Goal: Contribute content

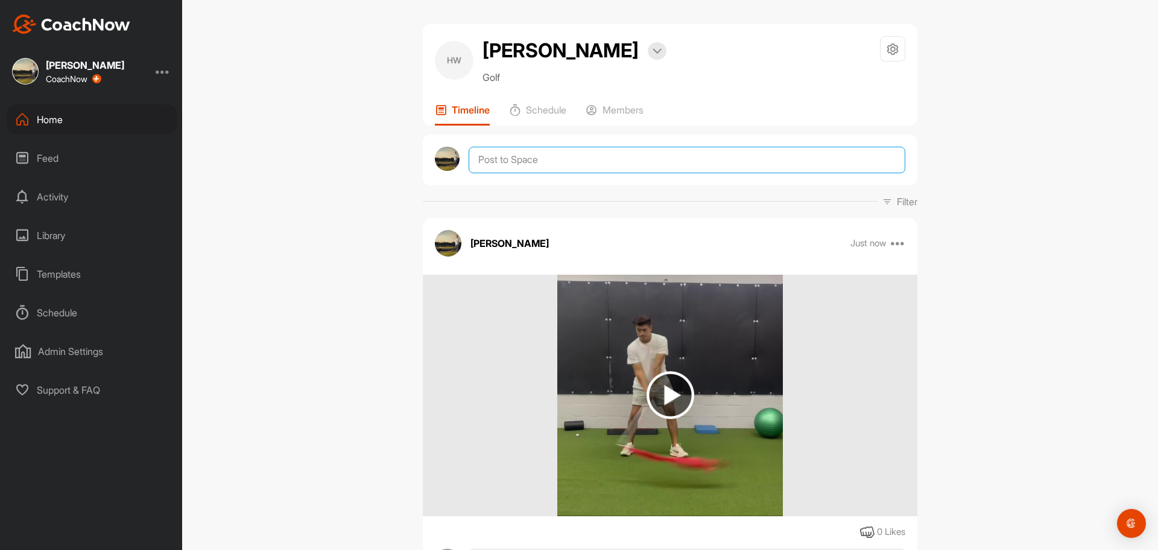
click at [506, 162] on textarea at bounding box center [687, 160] width 437 height 27
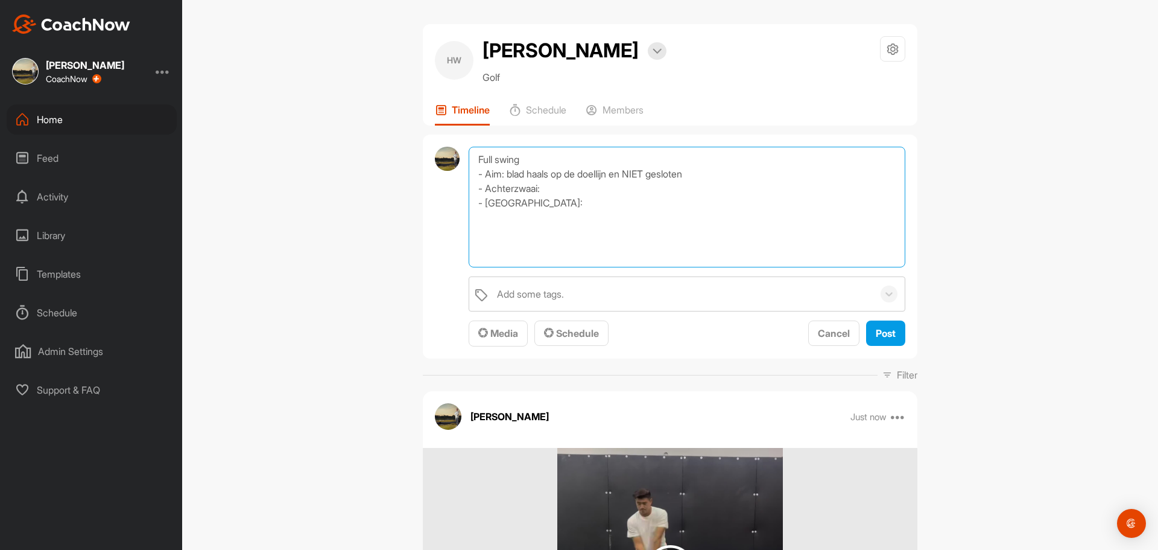
click at [564, 194] on textarea "Full swing - Aim: blad haals op de doellijn en NIET gesloten - Achterzwaai: - […" at bounding box center [687, 207] width 437 height 121
click at [559, 203] on textarea "Full swing - Aim: blad haals op de doellijn en NIET gesloten - Achterzwaai: - […" at bounding box center [687, 207] width 437 height 121
click at [547, 178] on textarea "Full swing - Aim: blad haals op de doellijn en NIET gesloten - Achterzwaai: - […" at bounding box center [687, 207] width 437 height 121
click at [590, 183] on textarea "Full swing - Aim: blad haaks op de doellijn en NIET gesloten - Achterzwaai: - […" at bounding box center [687, 207] width 437 height 121
click at [607, 164] on textarea "Full swing - Aim: blad haaks op de doellijn en NIET gesloten - Achterzwaai: Het…" at bounding box center [687, 207] width 437 height 121
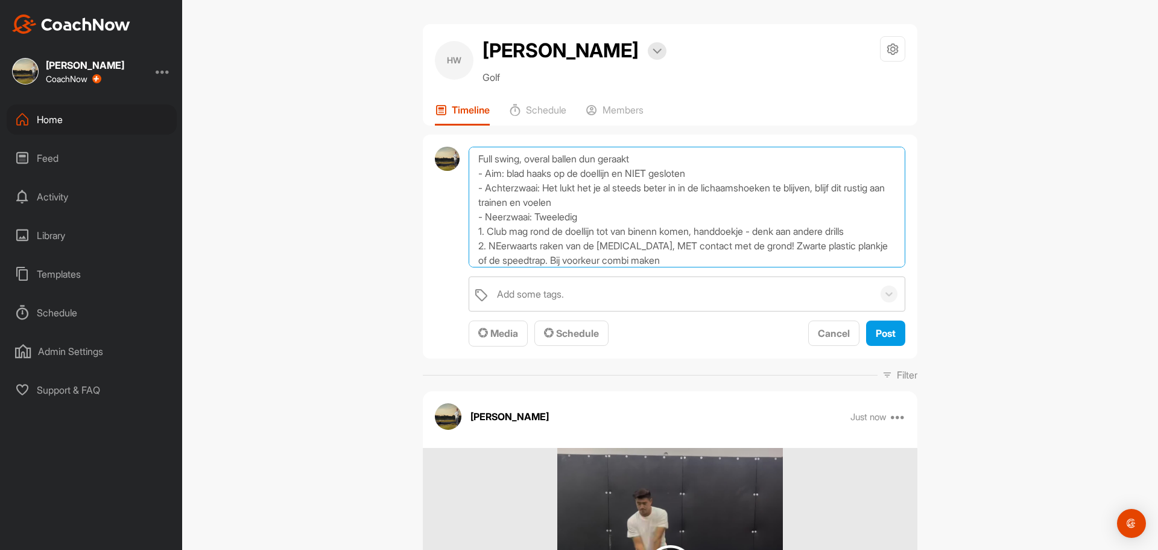
scroll to position [30, 0]
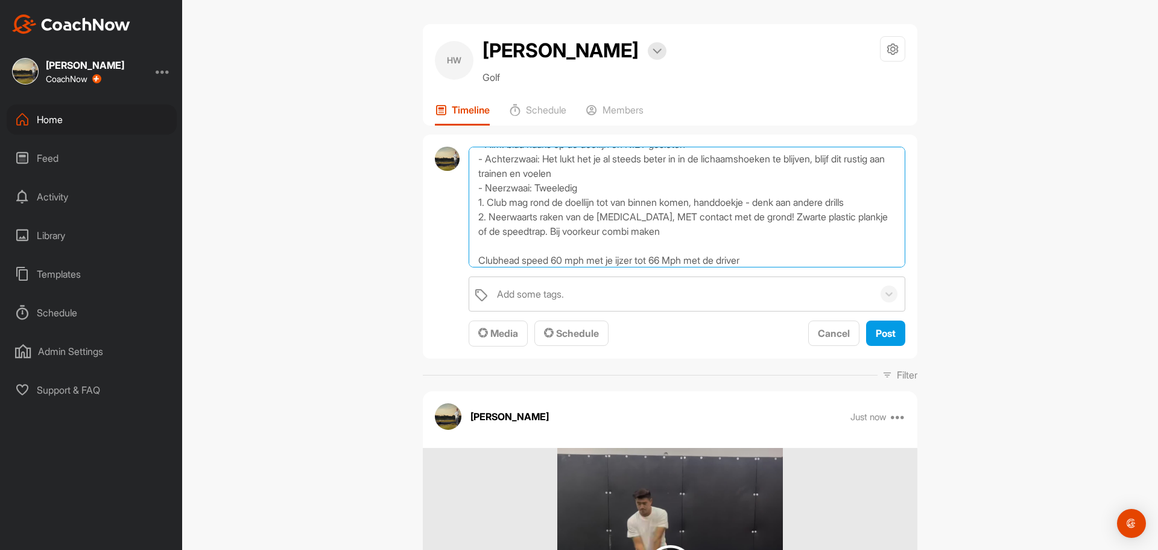
click at [722, 233] on textarea "Full swing, overal ballen dun geraakt - Aim: blad haaks op de doellijn en NIET …" at bounding box center [687, 207] width 437 height 121
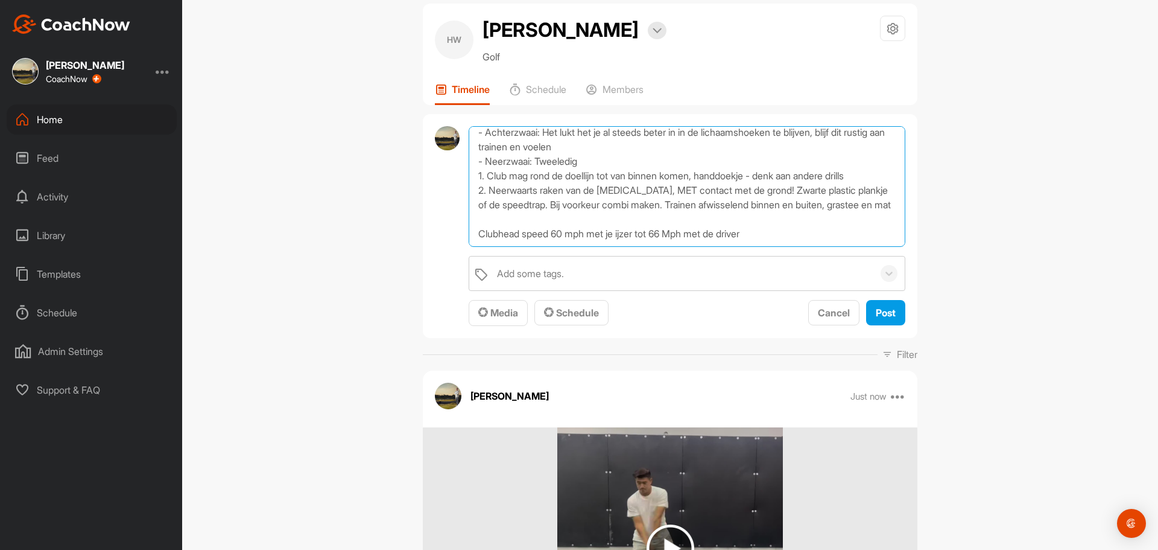
scroll to position [0, 0]
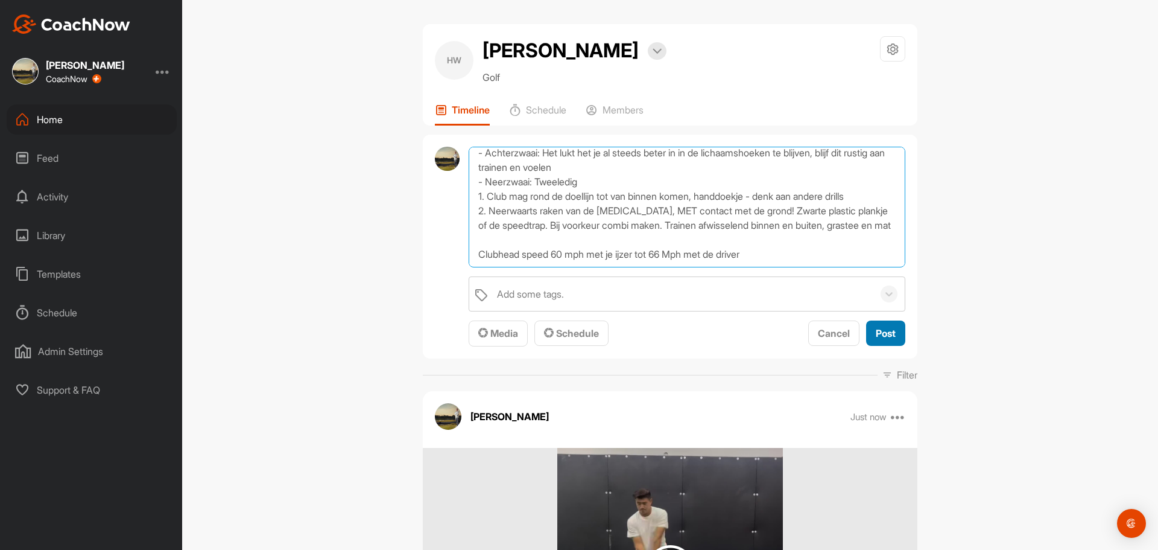
type textarea "Full swing, overal ballen dun geraakt - Aim: blad haaks op de doellijn en NIET …"
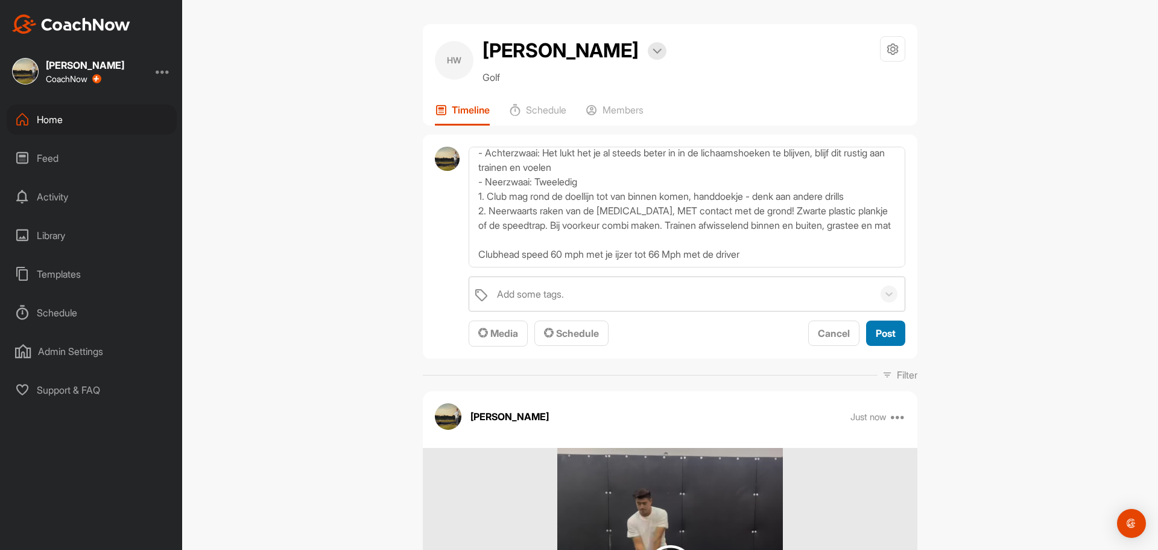
click at [884, 330] on span "Post" at bounding box center [886, 333] width 20 height 12
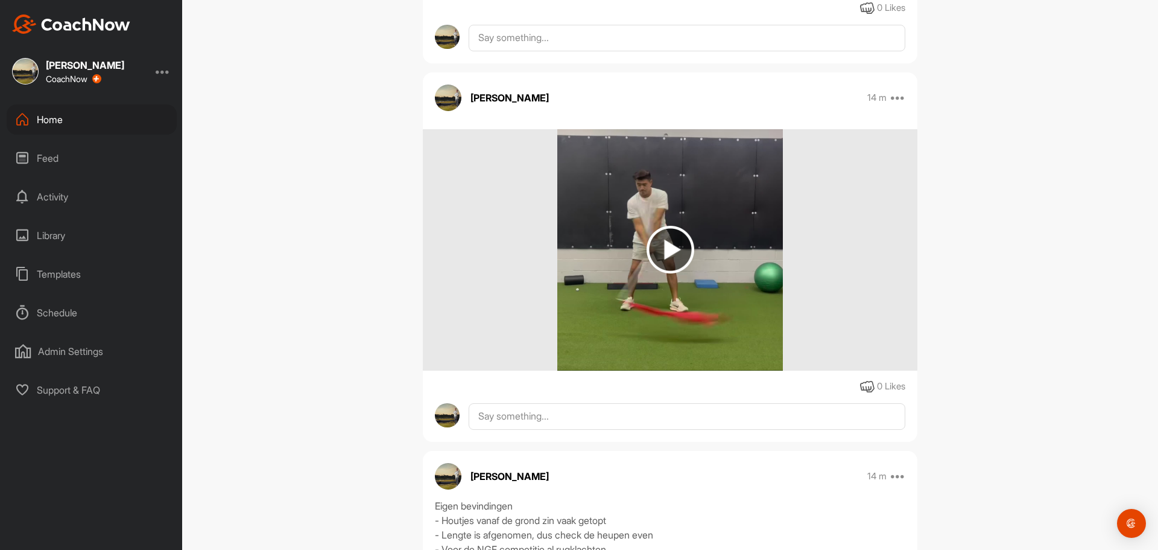
scroll to position [422, 0]
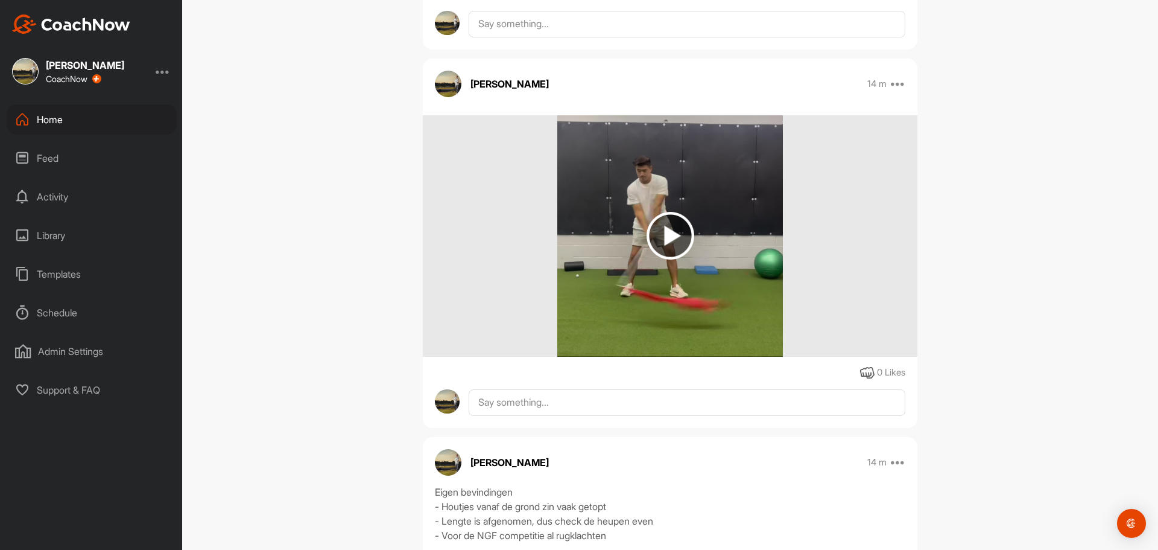
click at [676, 232] on img at bounding box center [671, 236] width 48 height 48
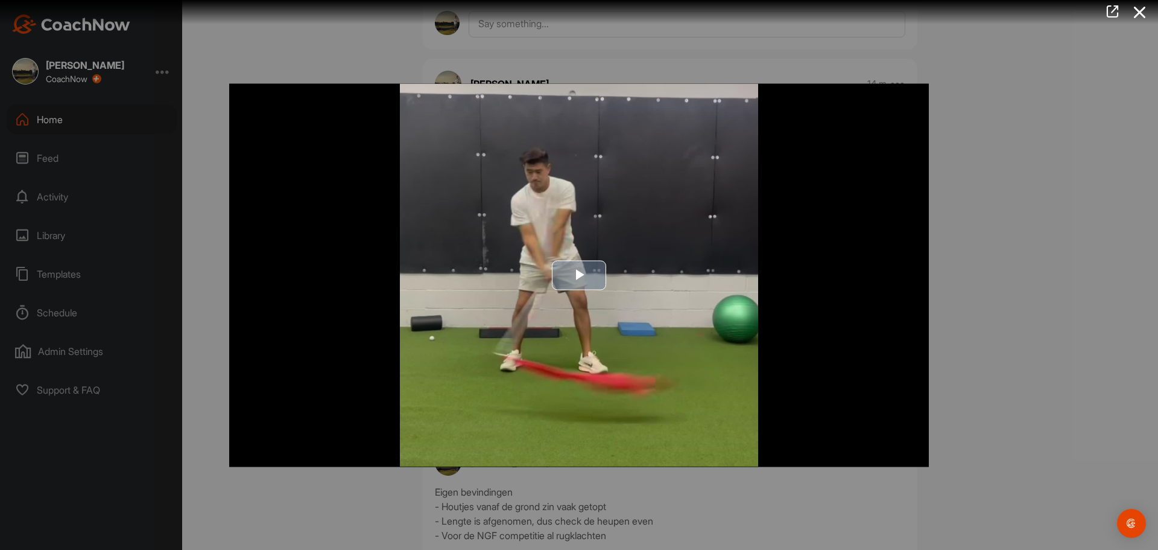
click at [579, 275] on span "Video Player" at bounding box center [579, 275] width 0 height 0
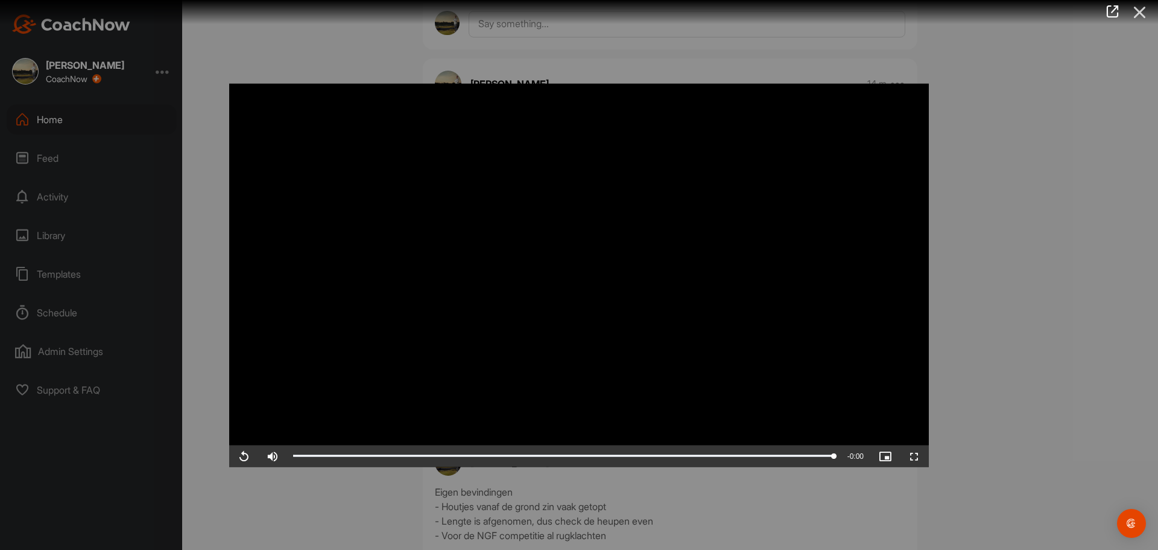
click at [1138, 17] on icon at bounding box center [1141, 12] width 28 height 22
